Goal: Task Accomplishment & Management: Manage account settings

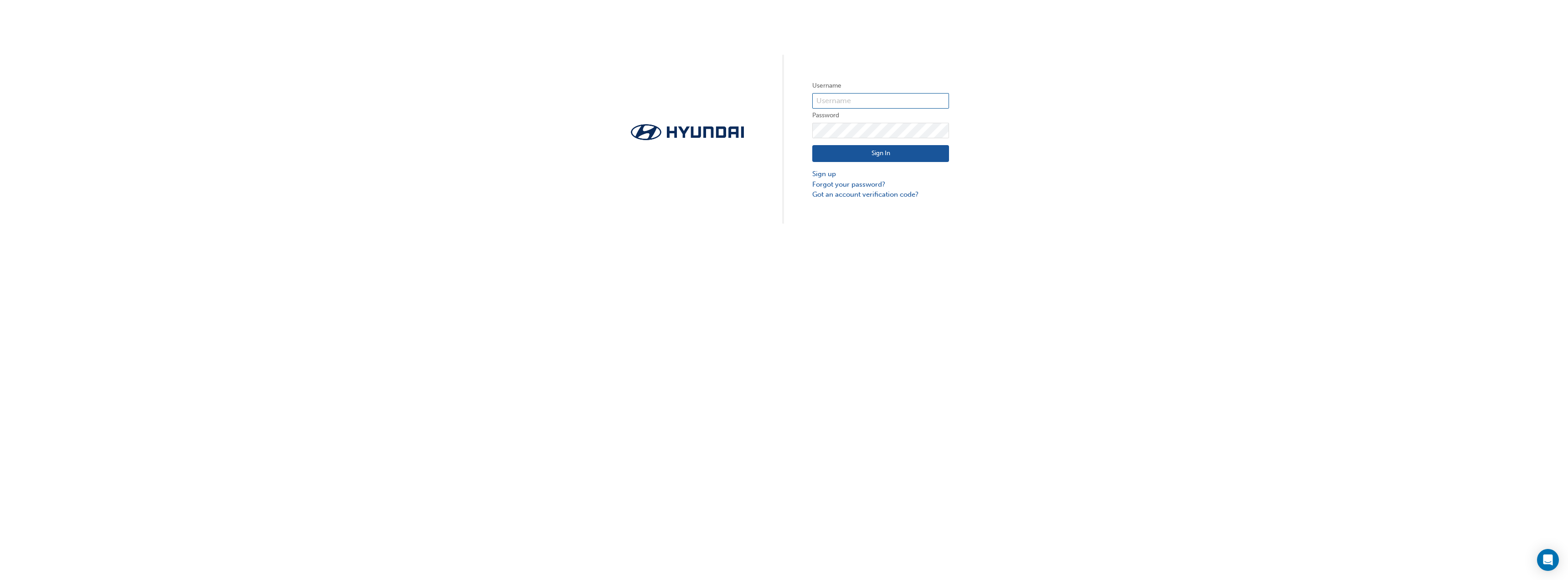
type input "36438"
click at [876, 95] on input "36438" at bounding box center [880, 100] width 137 height 15
drag, startPoint x: 995, startPoint y: 90, endPoint x: 968, endPoint y: 117, distance: 38.2
click at [995, 90] on div "Username 36438 Password Sign In Sign up Forgot your password? Got an account ve…" at bounding box center [784, 112] width 1568 height 224
click at [900, 155] on button "Sign In" at bounding box center [880, 154] width 137 height 17
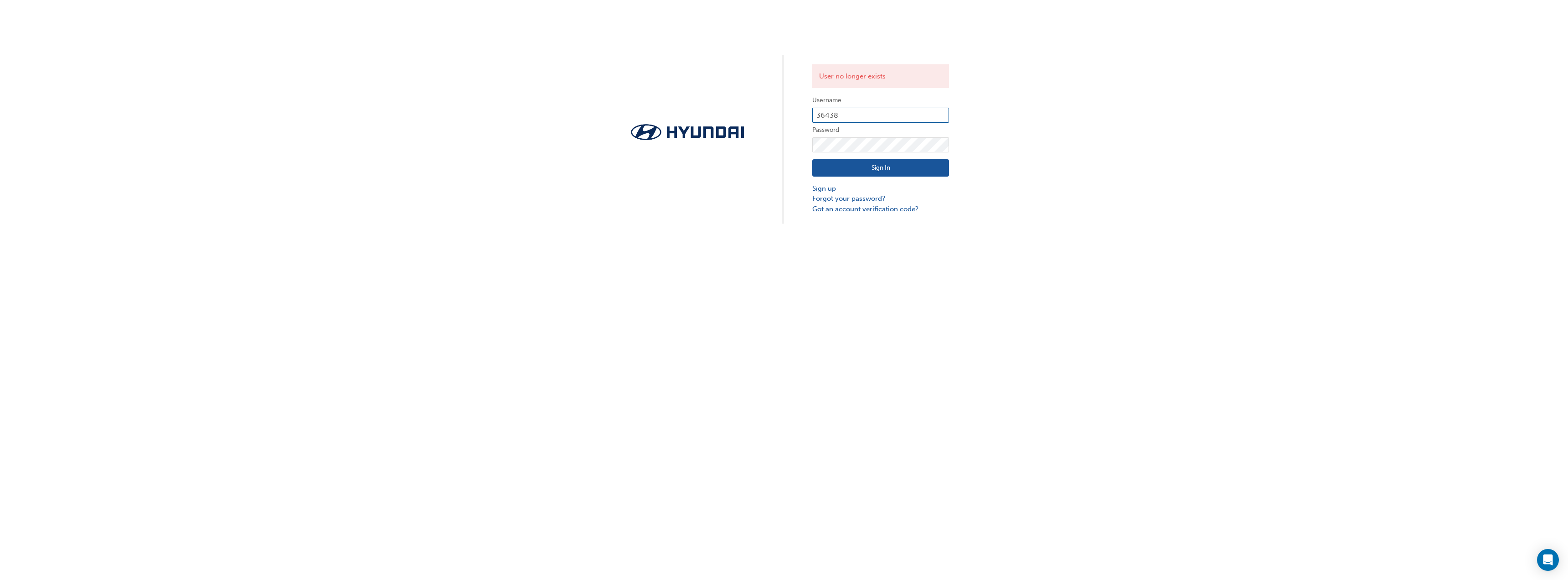
click at [872, 116] on input "36438" at bounding box center [880, 115] width 137 height 15
drag, startPoint x: 859, startPoint y: 115, endPoint x: 787, endPoint y: 109, distance: 72.2
click at [787, 109] on div "User no longer exists Username 36438 Password Sign In Sign up Forgot your passw…" at bounding box center [784, 112] width 1568 height 224
drag, startPoint x: 1563, startPoint y: 106, endPoint x: 1559, endPoint y: 104, distance: 4.5
click at [1559, 104] on div "User no longer exists Username 36438 Password Sign In Sign up Forgot your passw…" at bounding box center [784, 112] width 1568 height 224
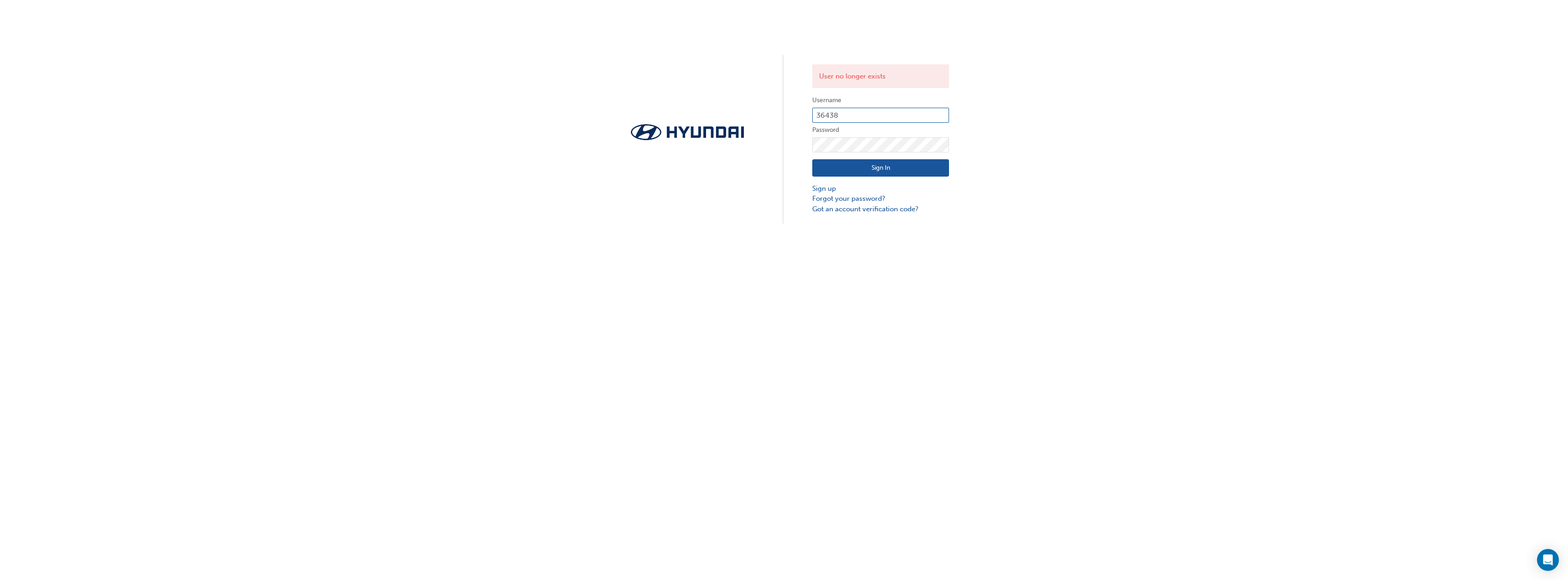
click at [892, 106] on form "Username 36438 Password Sign In Sign up Forgot your password? Got an account ve…" at bounding box center [880, 154] width 137 height 119
click at [896, 114] on input "36438" at bounding box center [880, 115] width 137 height 15
click at [858, 120] on input "36438" at bounding box center [880, 115] width 137 height 15
click at [1010, 155] on div "User no longer exists Username 36438 Password Sign In Sign up Forgot your passw…" at bounding box center [784, 112] width 1568 height 224
drag, startPoint x: 880, startPoint y: 113, endPoint x: 782, endPoint y: 104, distance: 98.4
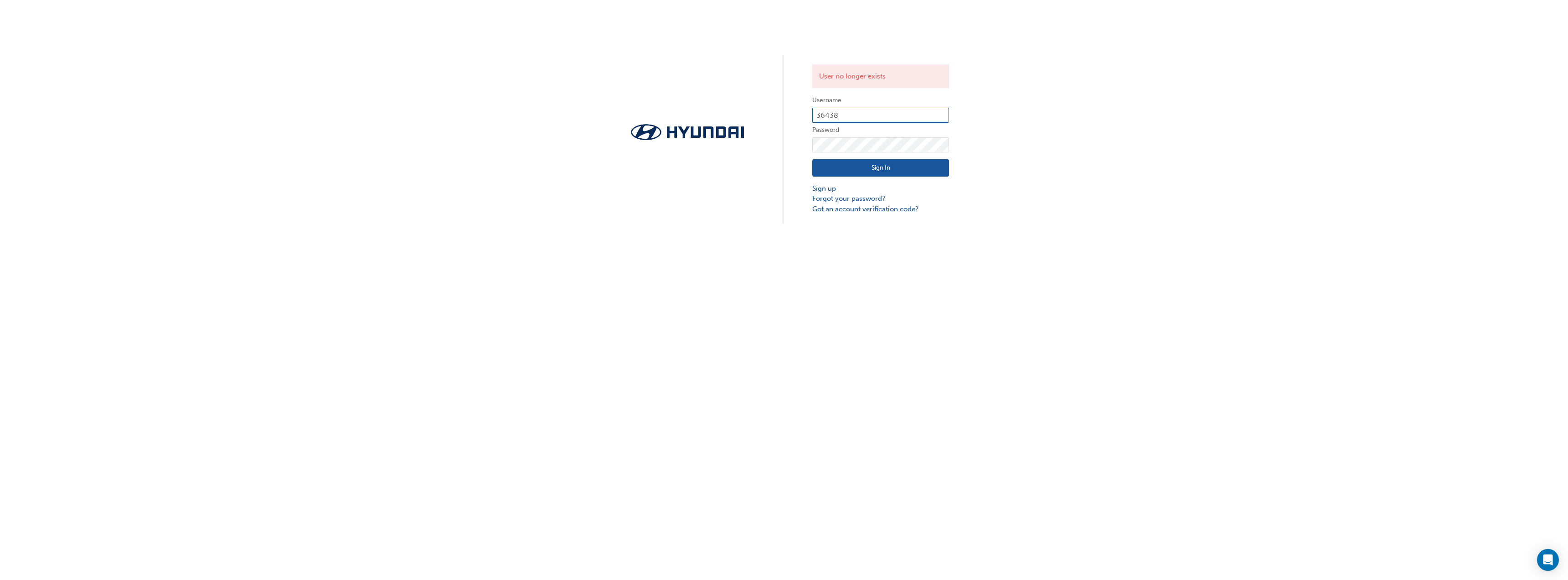
click at [782, 104] on div "User no longer exists Username 36438 Password Sign In Sign up Forgot your passw…" at bounding box center [784, 112] width 1568 height 224
type input "29668"
click at [883, 169] on button "Sign In" at bounding box center [880, 167] width 137 height 17
